Goal: Transaction & Acquisition: Purchase product/service

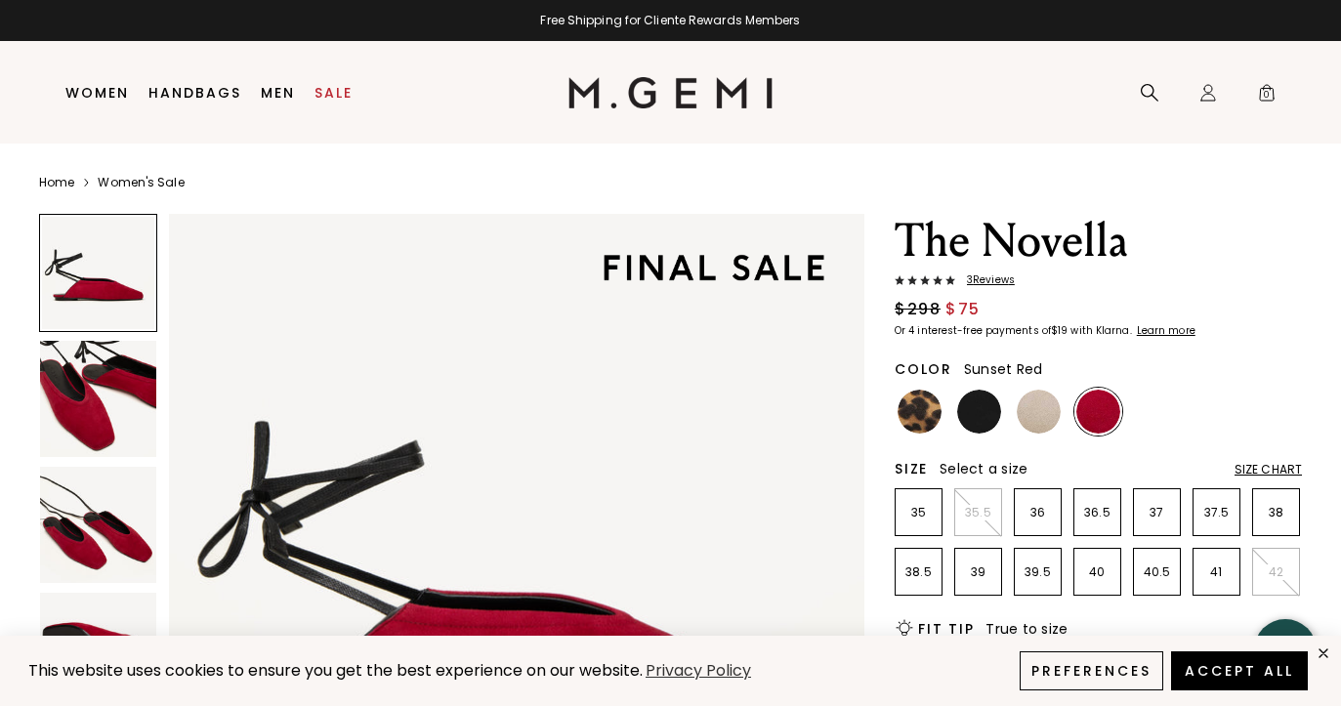
scroll to position [144, 0]
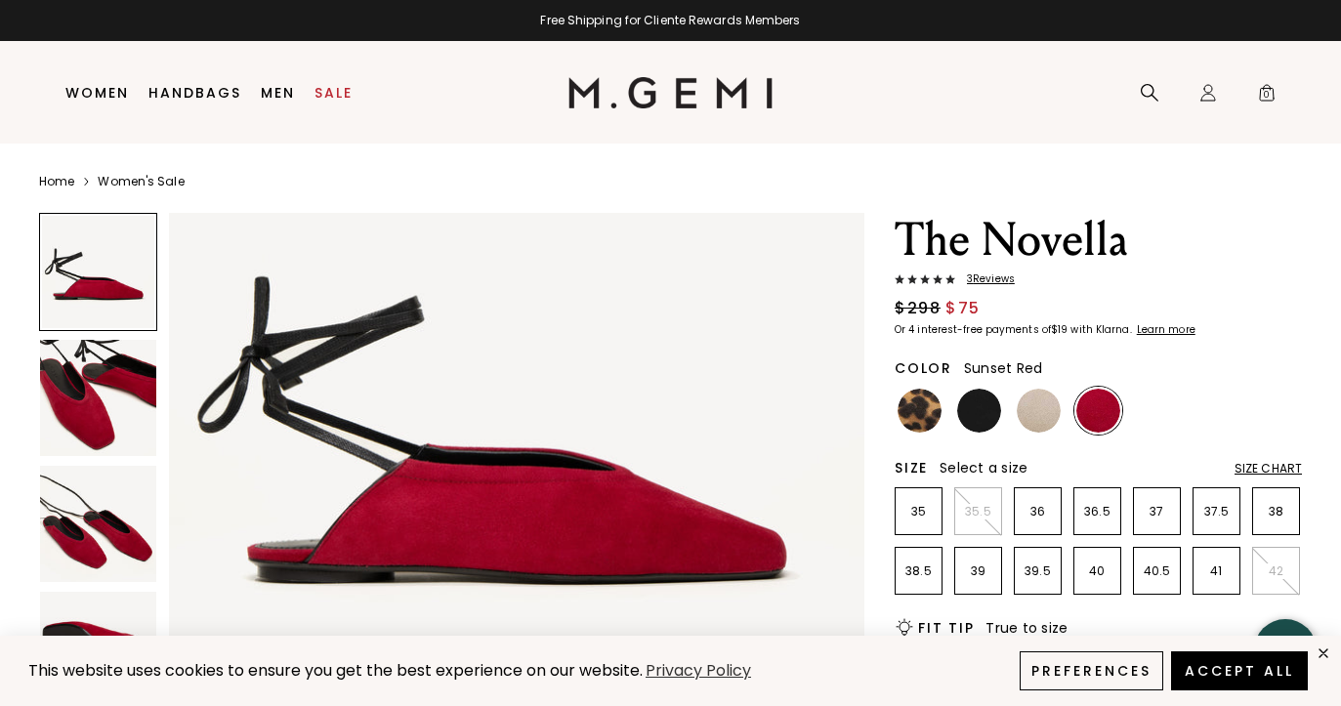
click at [118, 544] on img at bounding box center [98, 524] width 116 height 116
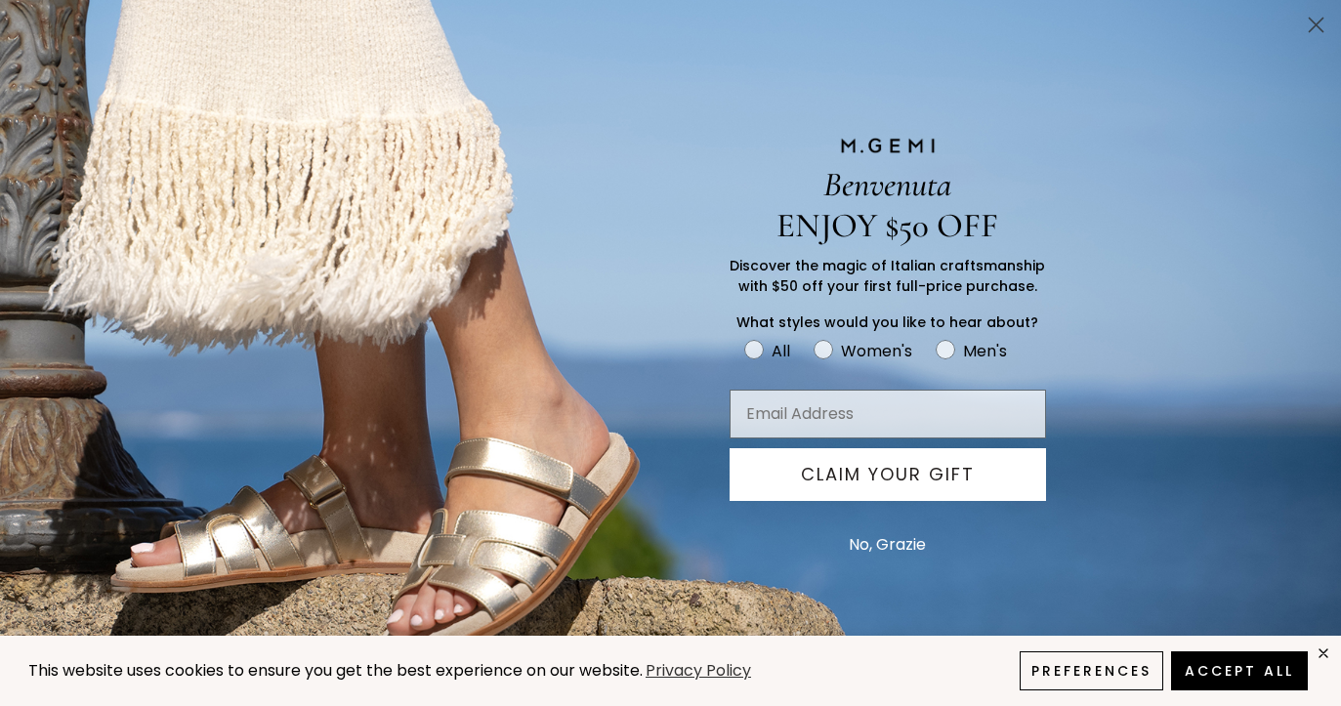
scroll to position [1430, 0]
click at [1321, 27] on circle "Close dialog" at bounding box center [1316, 25] width 32 height 32
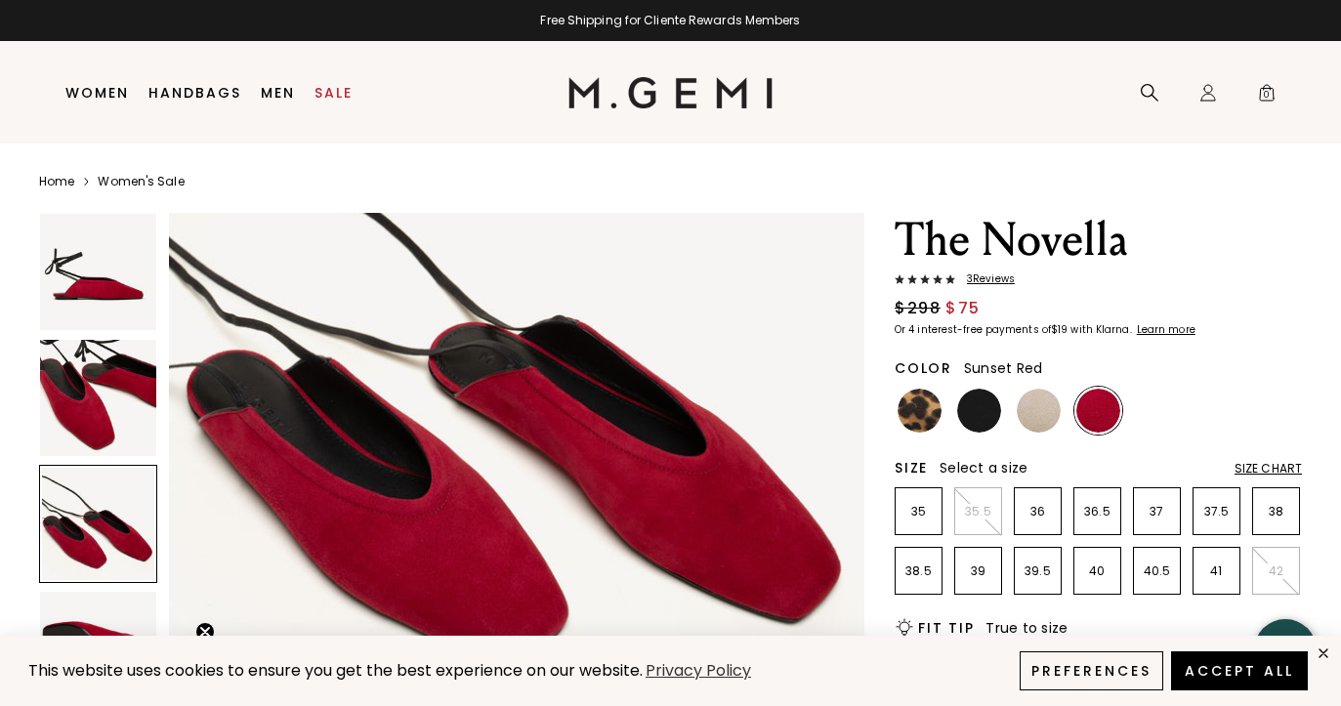
scroll to position [1610, 0]
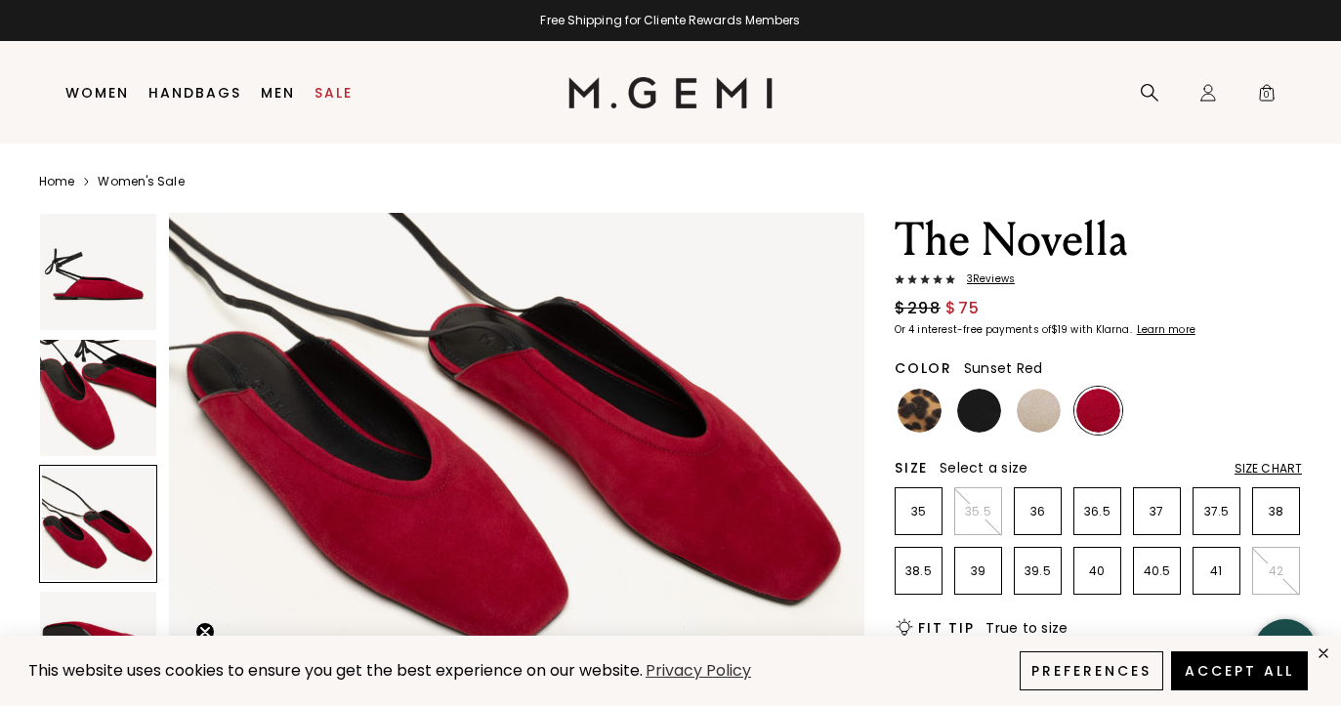
click at [108, 400] on img at bounding box center [98, 398] width 116 height 116
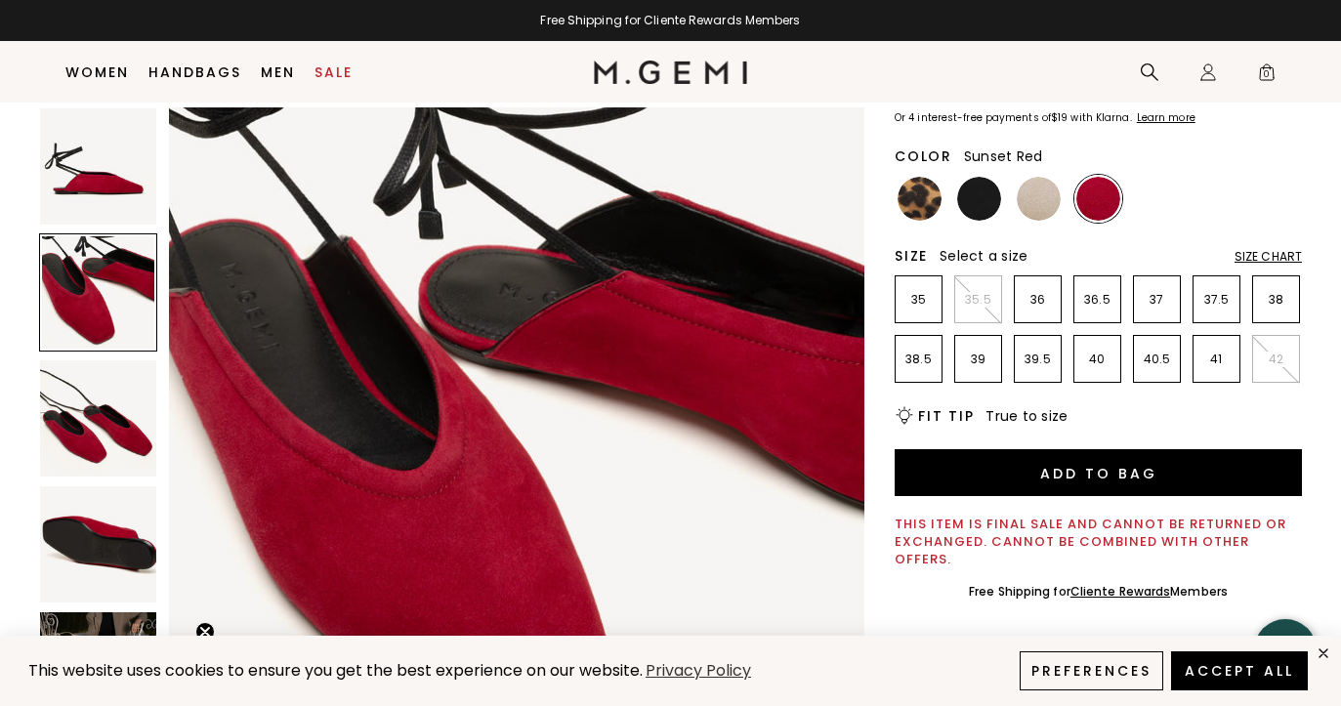
scroll to position [174, 0]
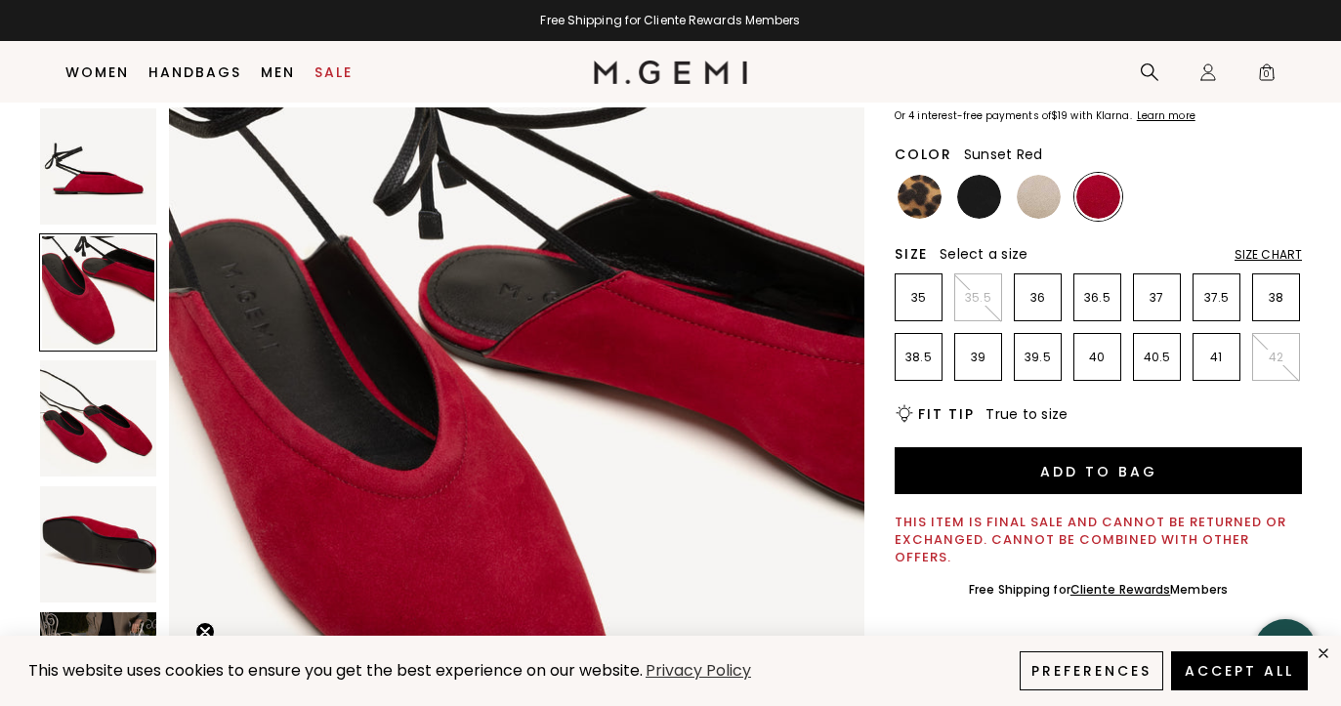
click at [84, 447] on img at bounding box center [98, 419] width 116 height 116
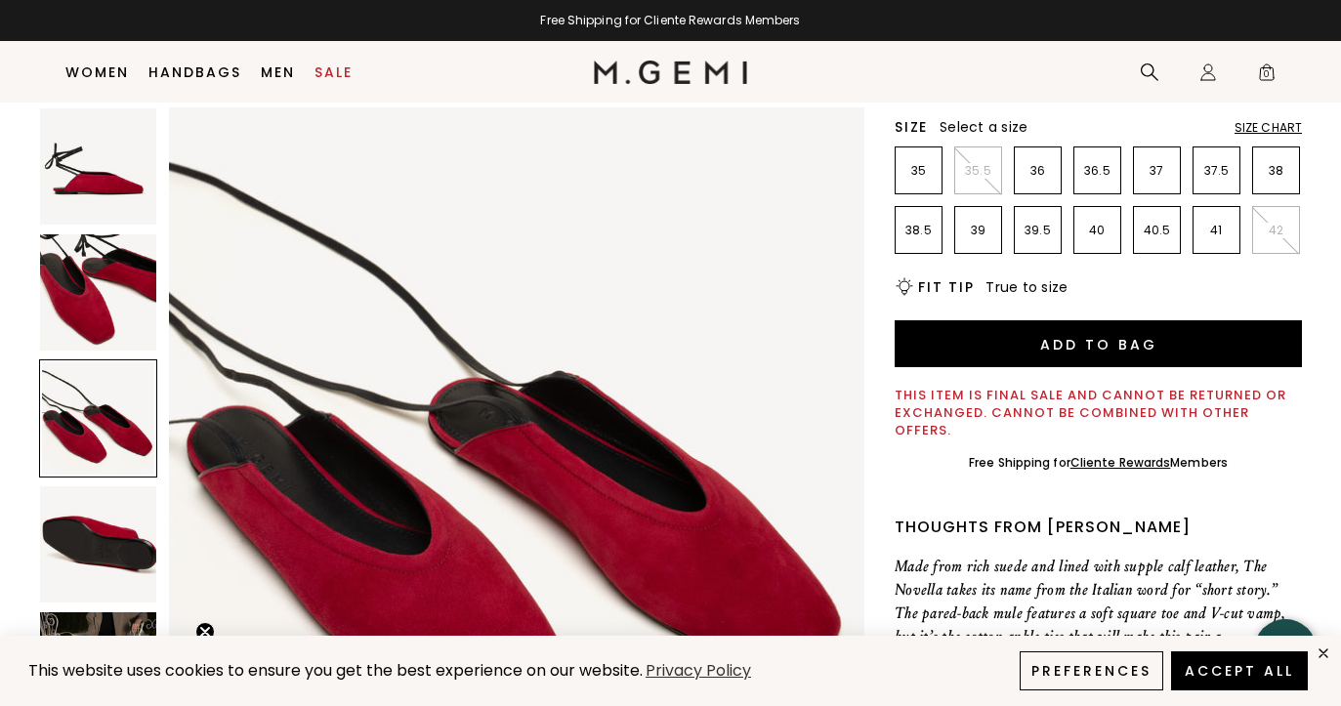
scroll to position [302, 0]
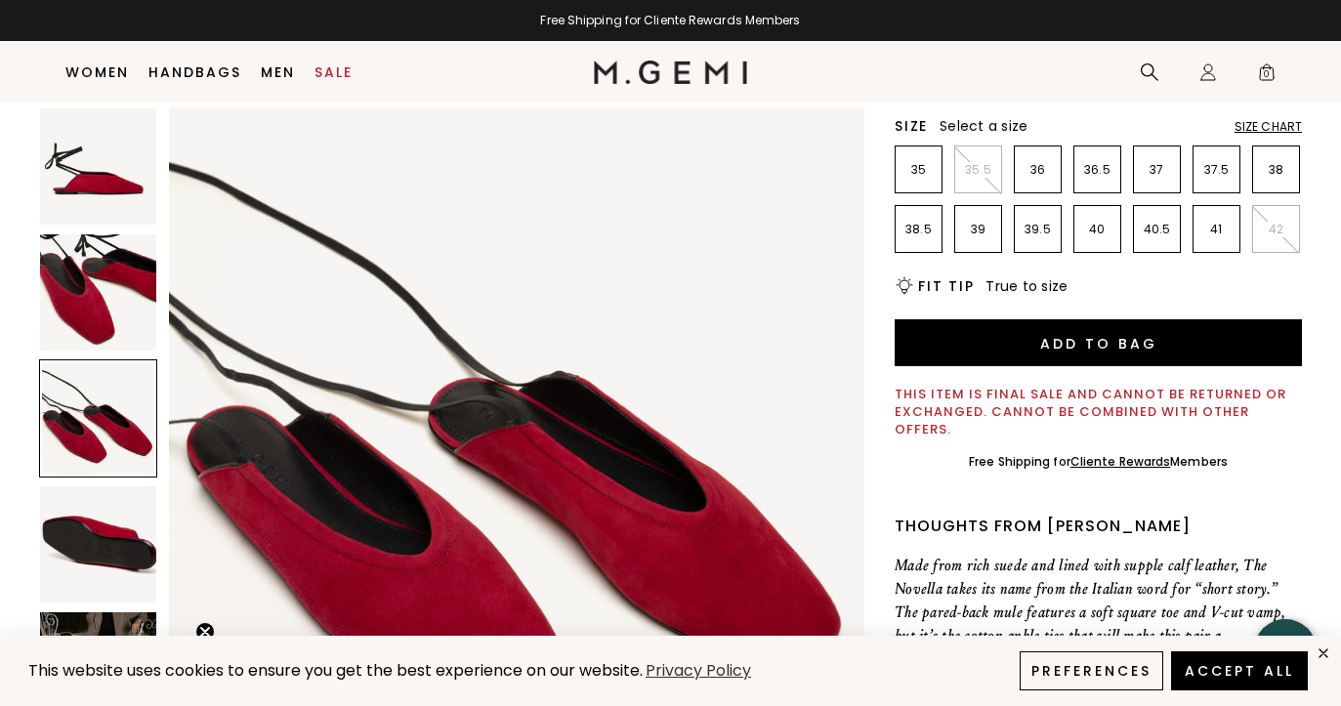
click at [97, 524] on img at bounding box center [98, 545] width 116 height 116
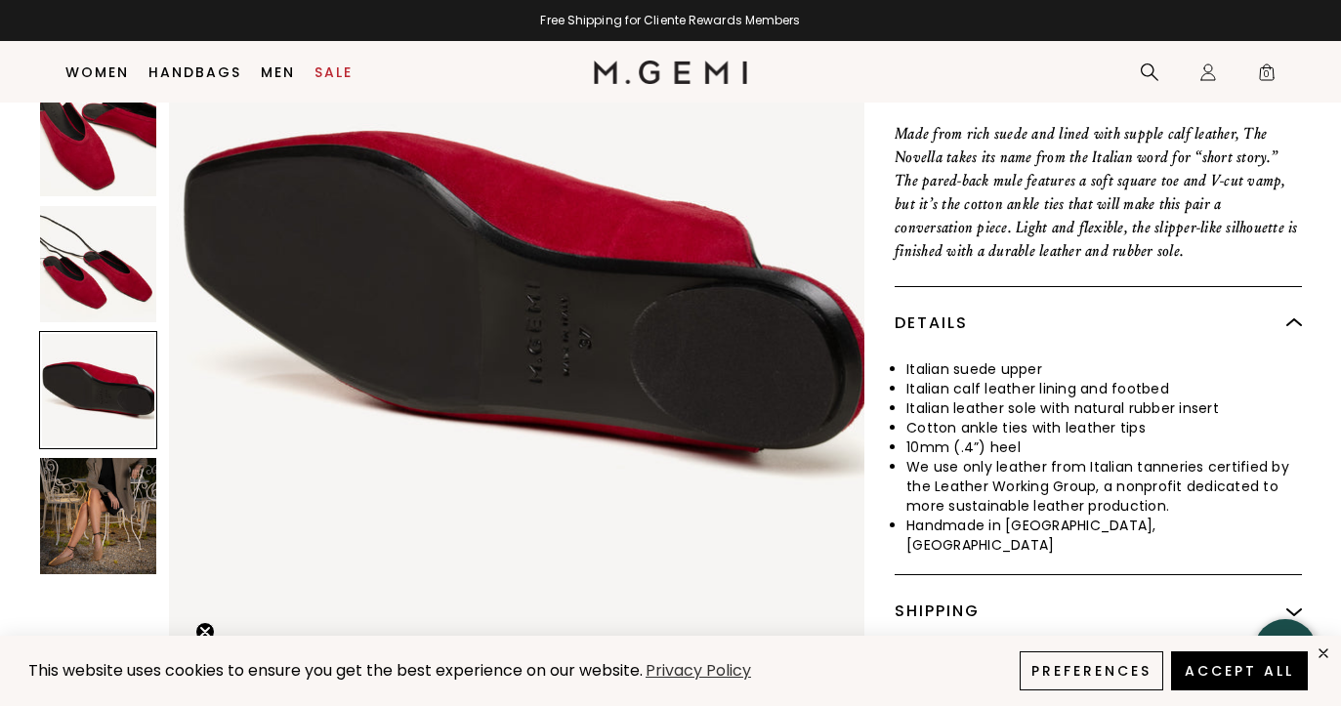
scroll to position [736, 1]
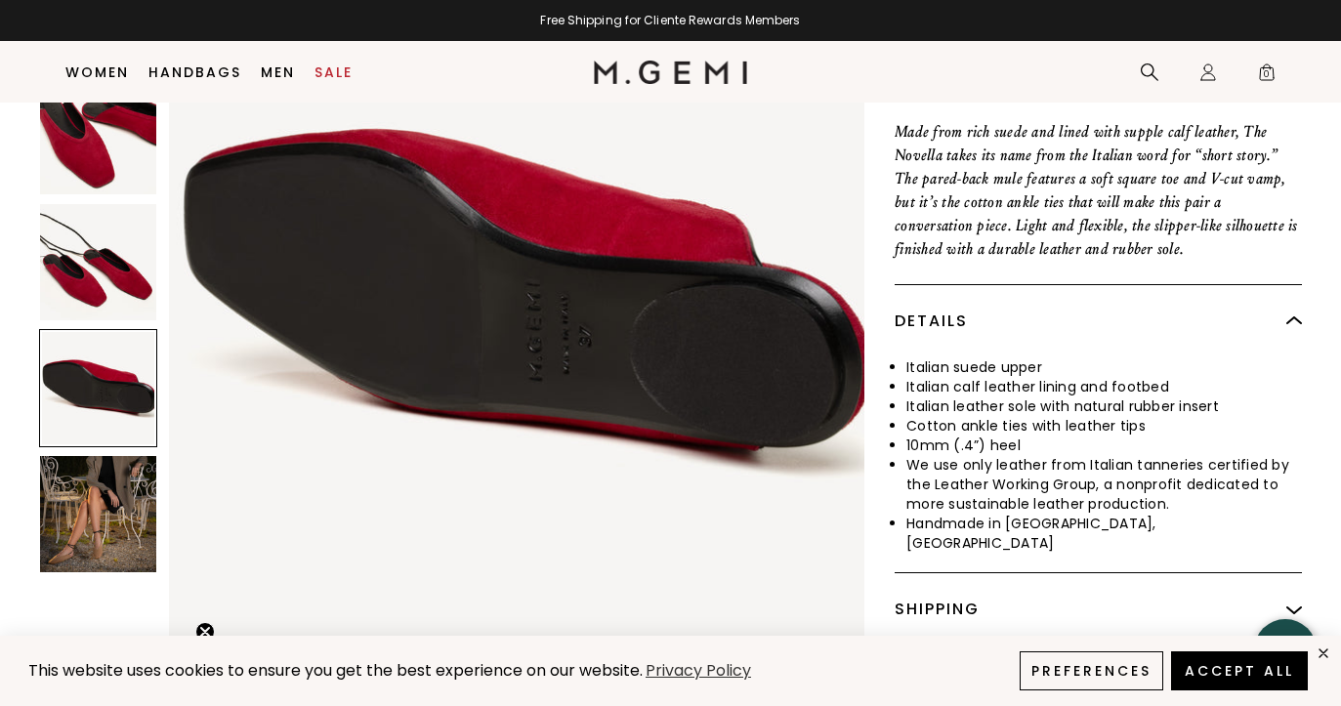
click at [94, 507] on img at bounding box center [98, 515] width 116 height 116
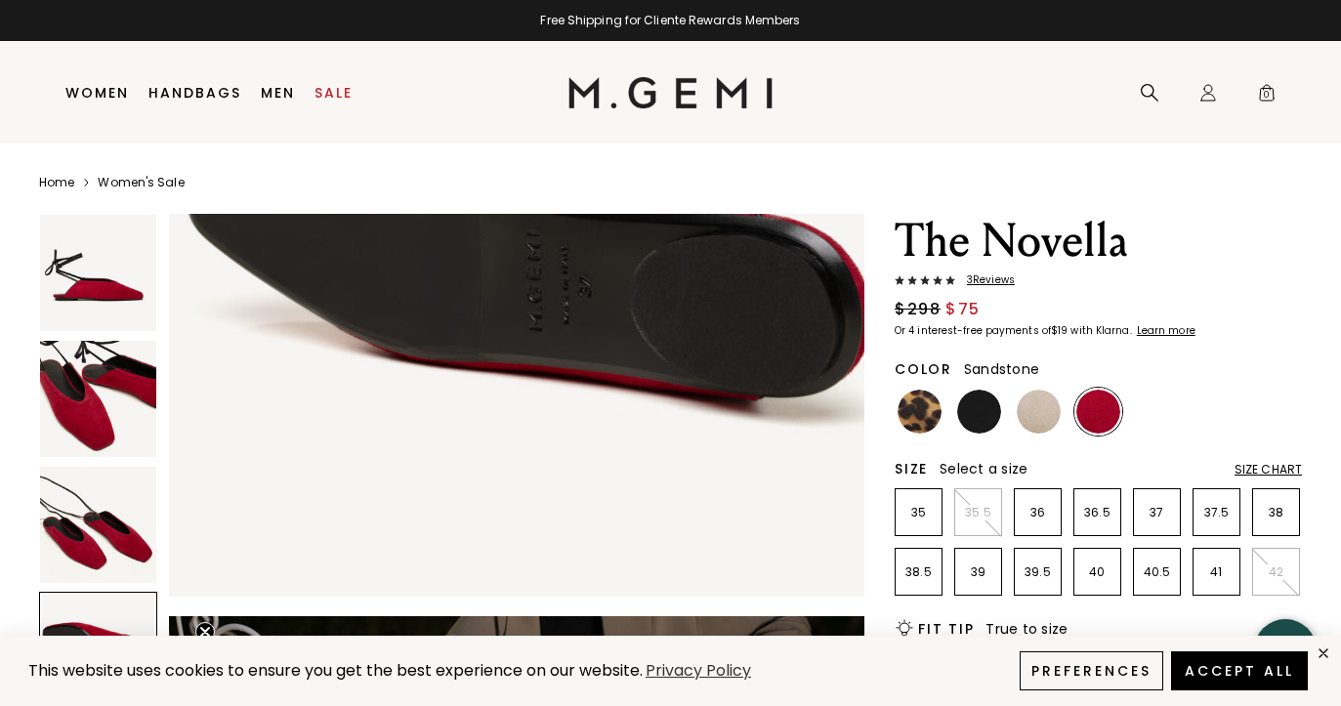
scroll to position [0, 0]
click at [981, 418] on img at bounding box center [979, 412] width 44 height 44
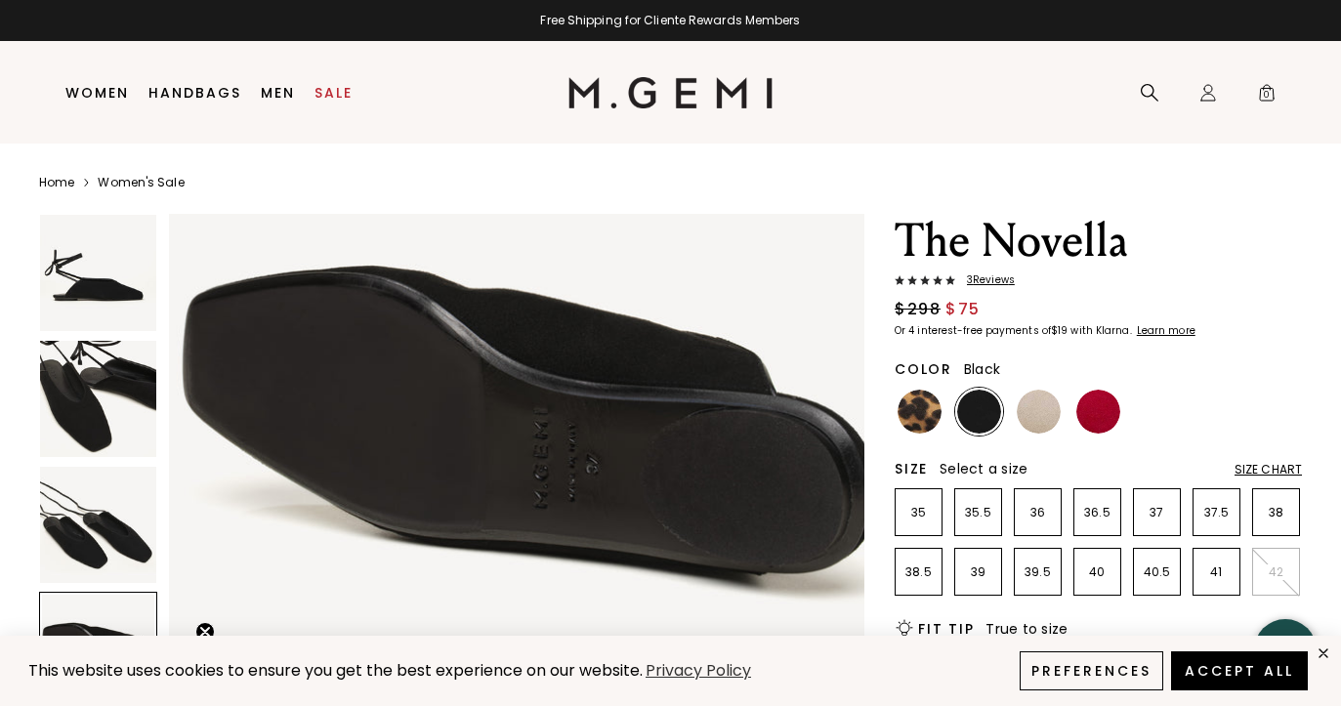
click at [69, 400] on img at bounding box center [98, 399] width 116 height 116
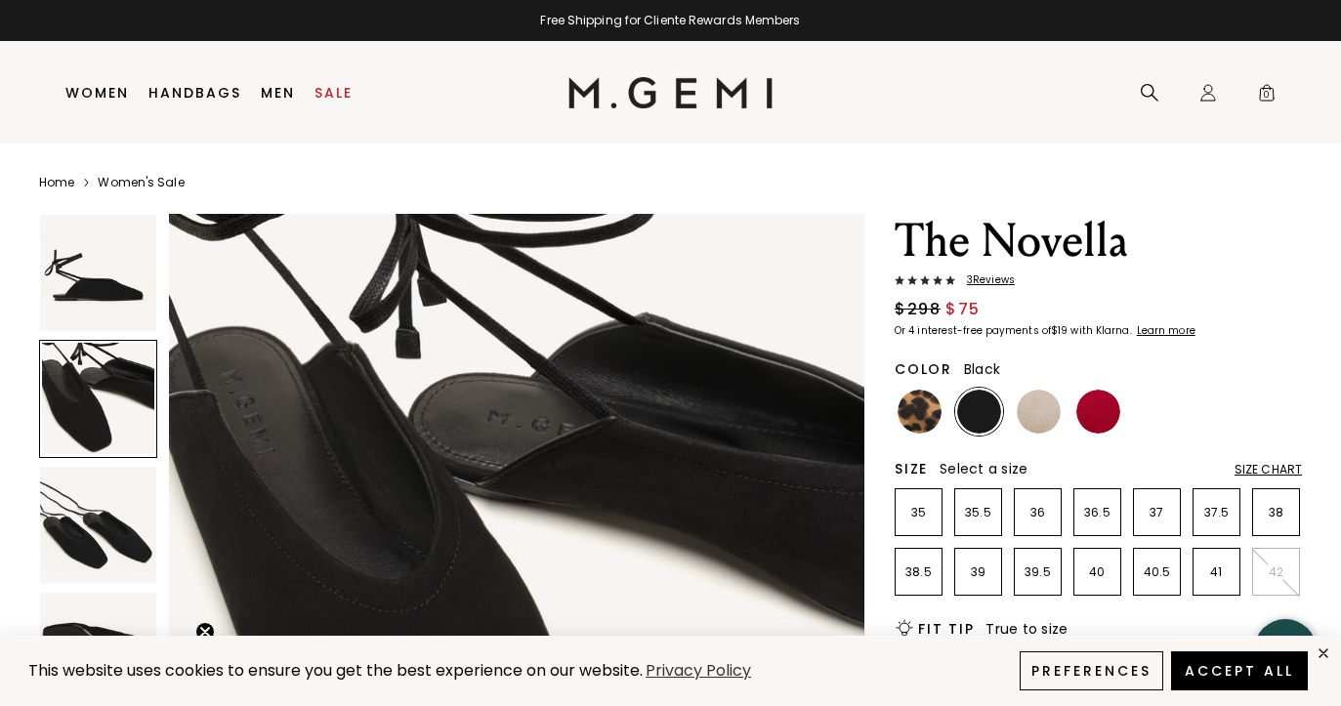
click at [1270, 469] on div "Size Chart" at bounding box center [1268, 470] width 67 height 16
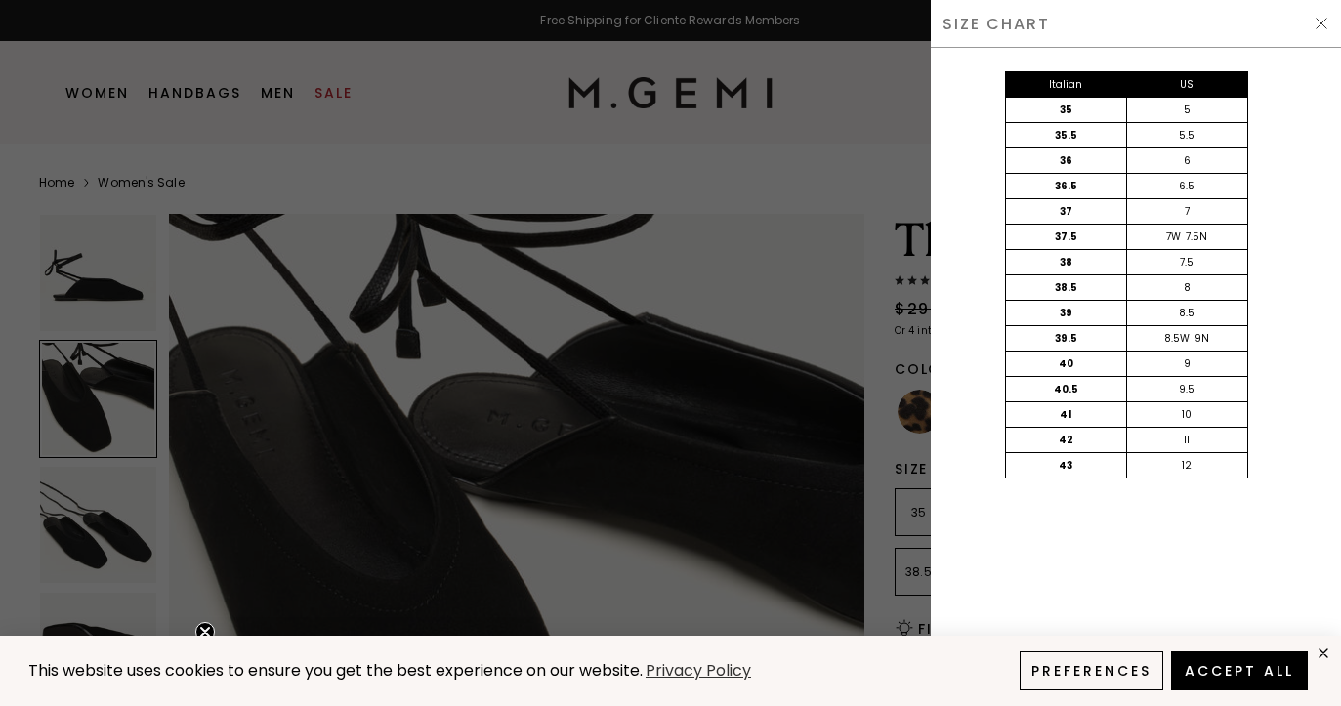
click at [1305, 27] on div "SIZE CHART" at bounding box center [1136, 24] width 410 height 48
click at [1316, 25] on img at bounding box center [1322, 24] width 16 height 16
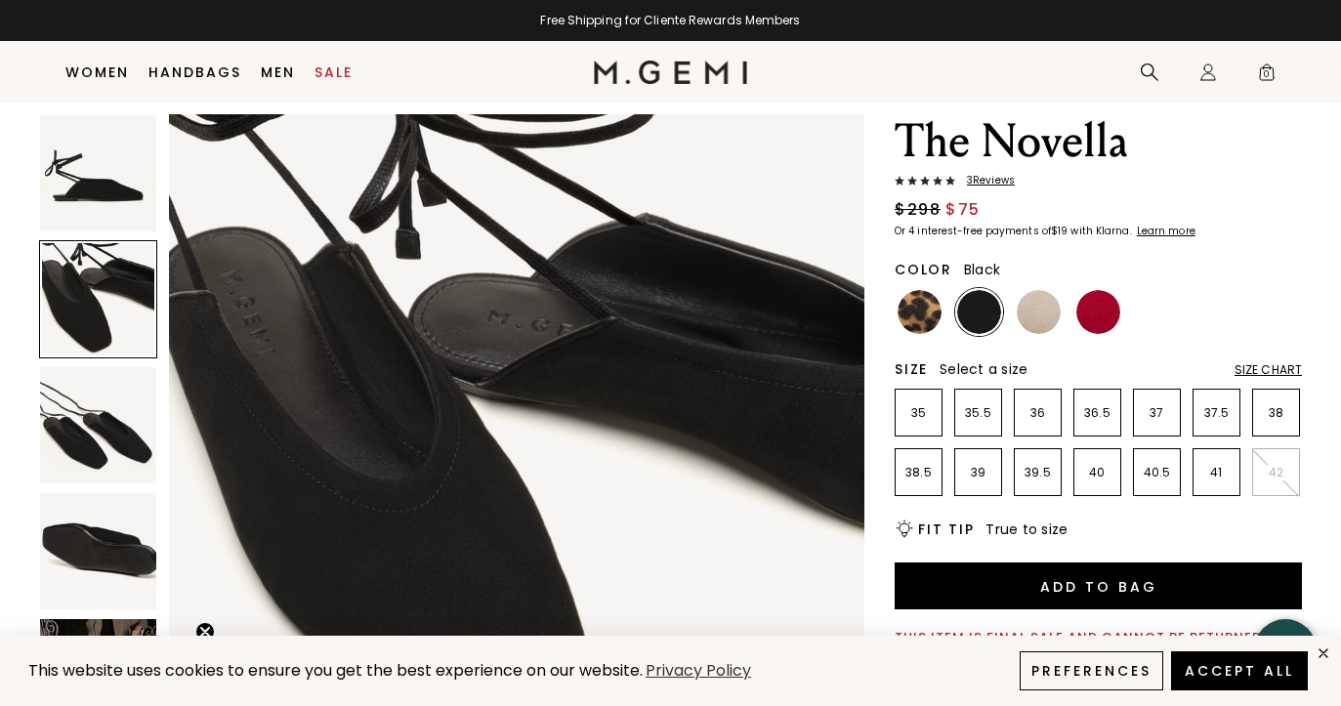
scroll to position [153, 0]
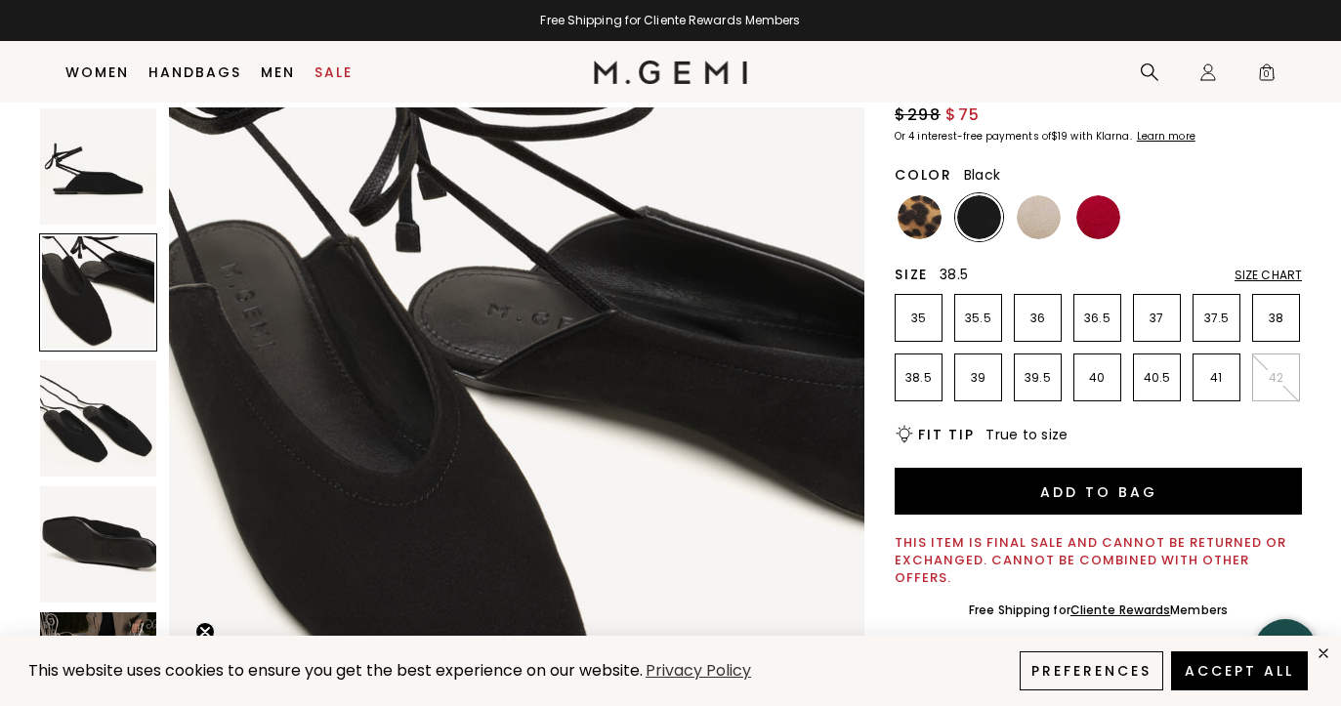
click at [917, 383] on li "38.5" at bounding box center [919, 378] width 48 height 48
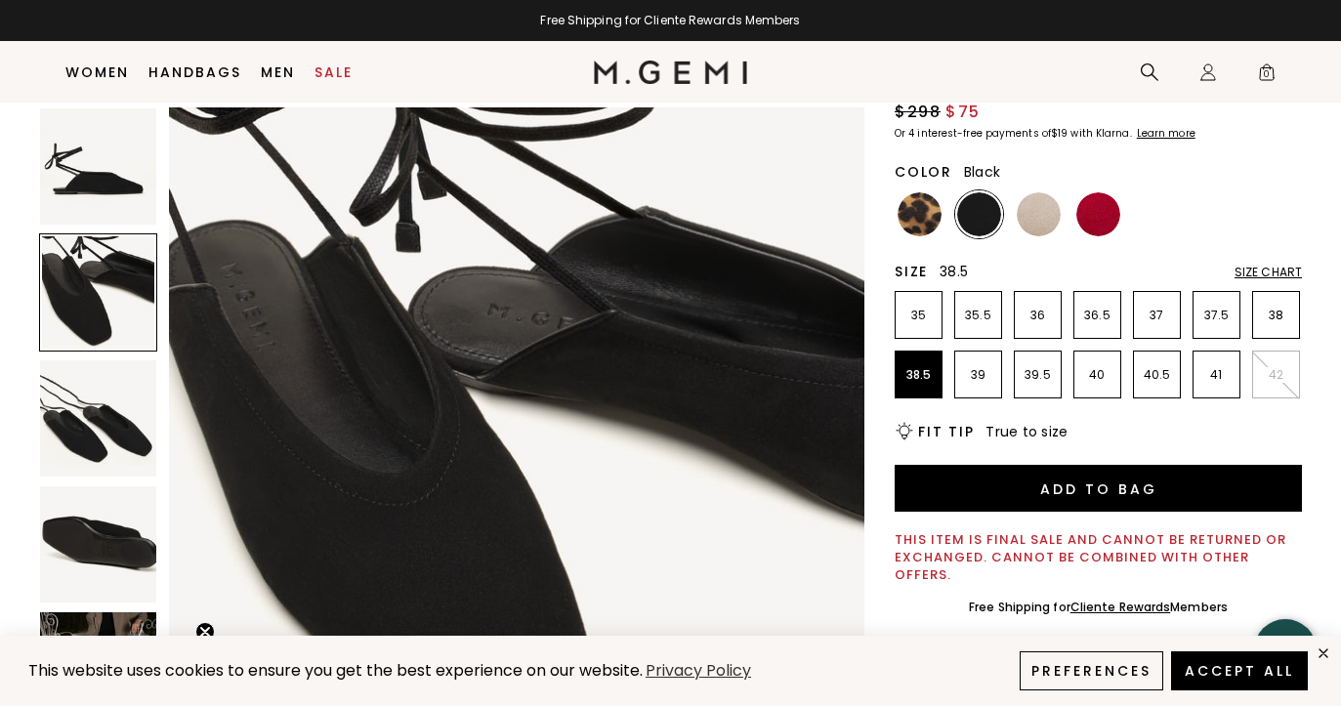
click at [1269, 270] on div "Size Chart" at bounding box center [1268, 273] width 67 height 16
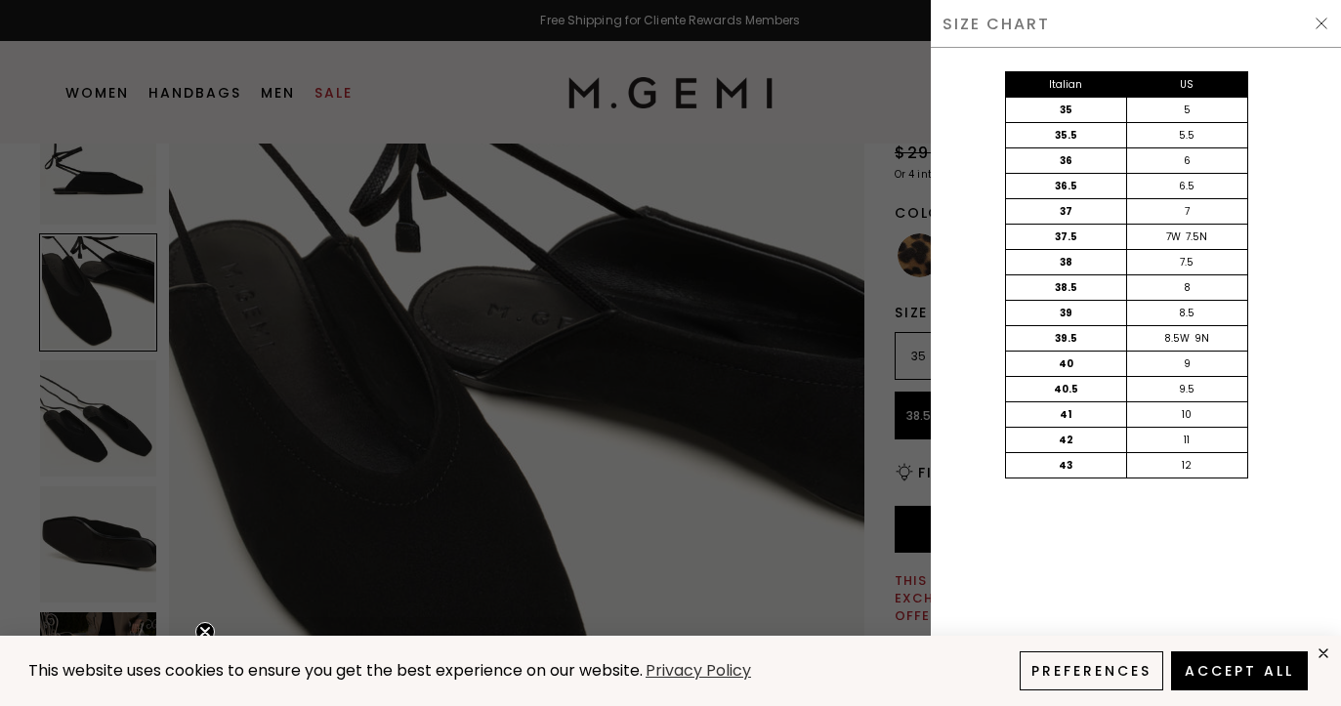
click at [1325, 21] on img at bounding box center [1322, 24] width 16 height 16
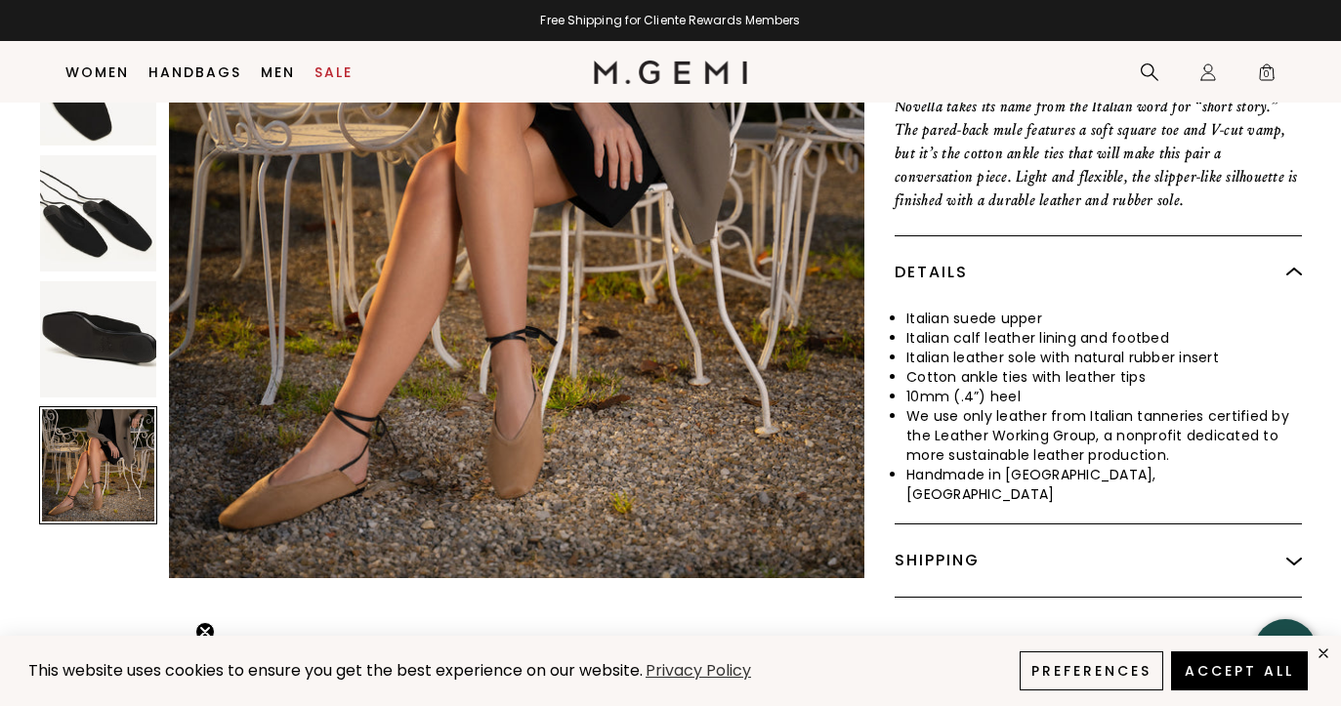
scroll to position [778, 0]
